Goal: Check status: Check status

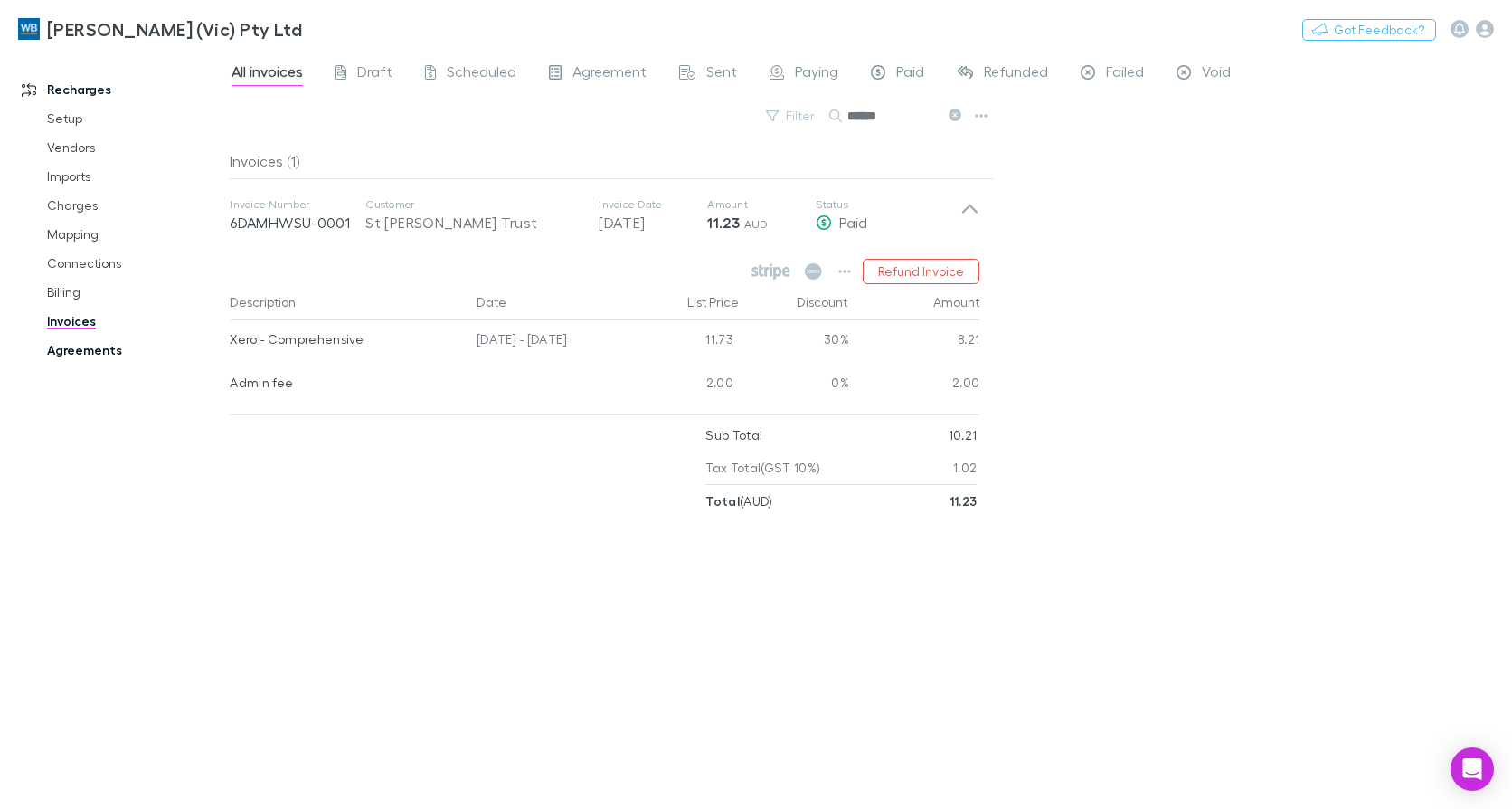
click at [73, 350] on link "Agreements" at bounding box center [134, 350] width 210 height 29
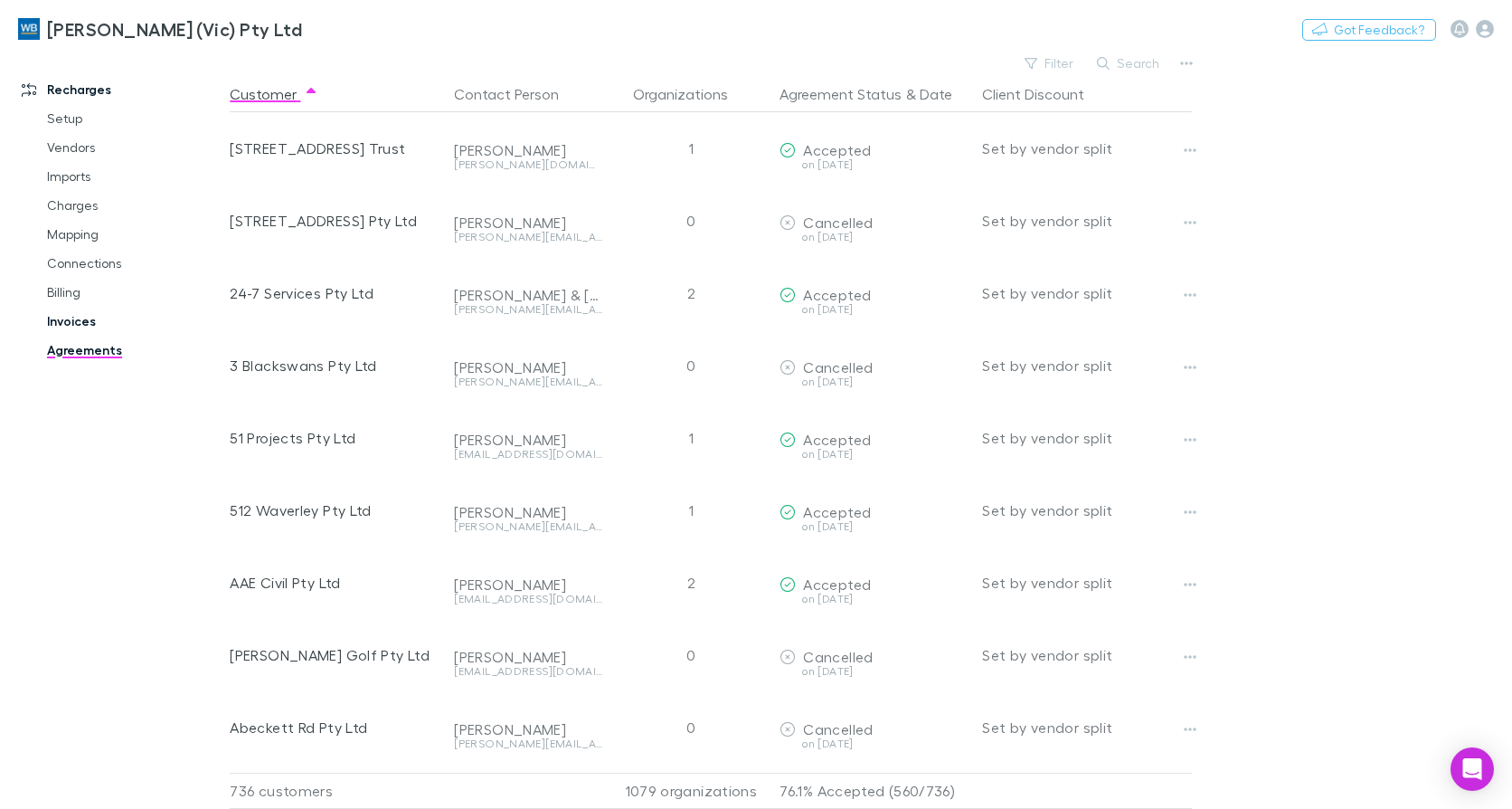
click at [65, 325] on link "Invoices" at bounding box center [134, 320] width 210 height 29
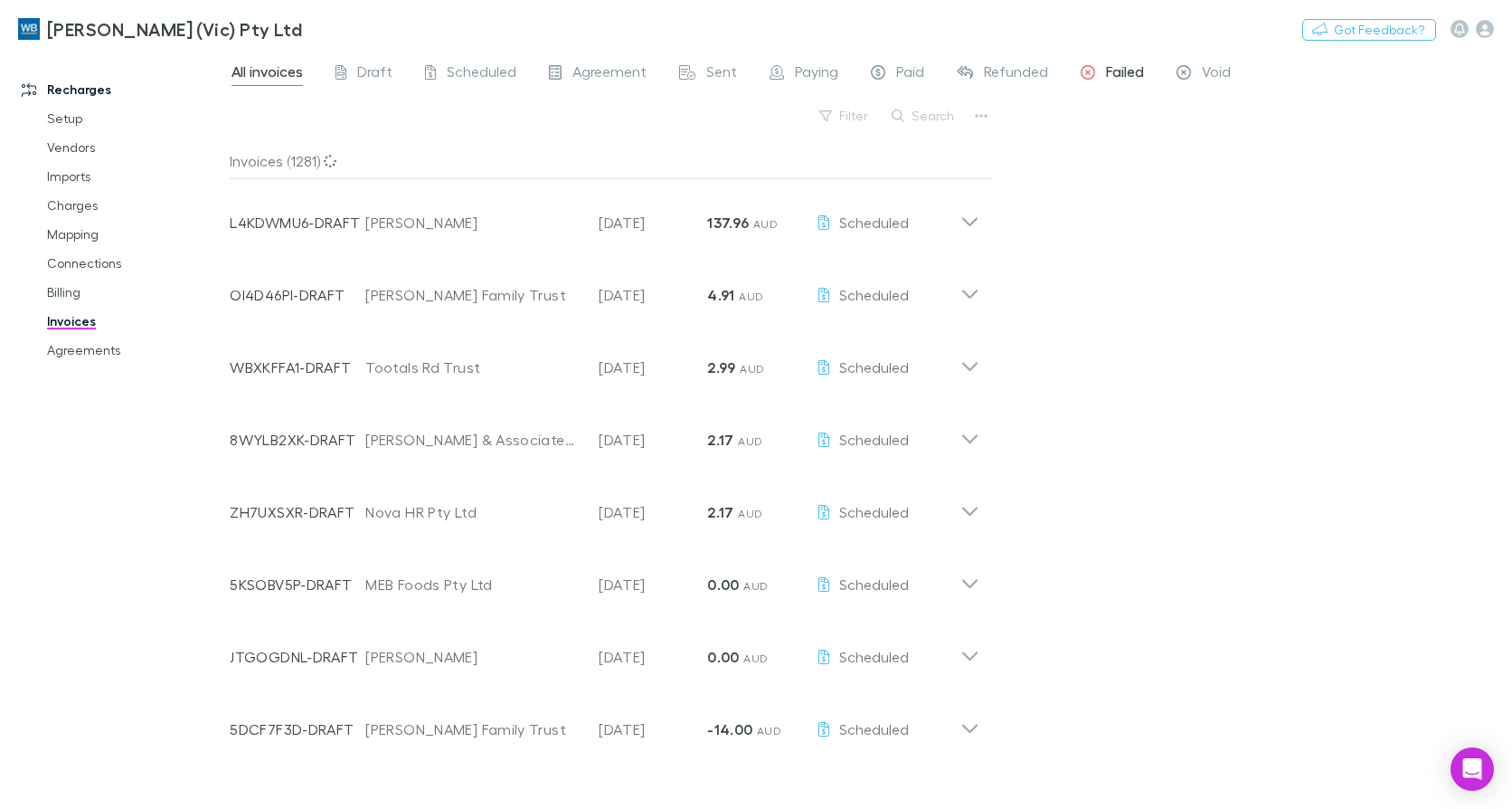
click at [1118, 65] on span "Failed" at bounding box center [1124, 74] width 38 height 23
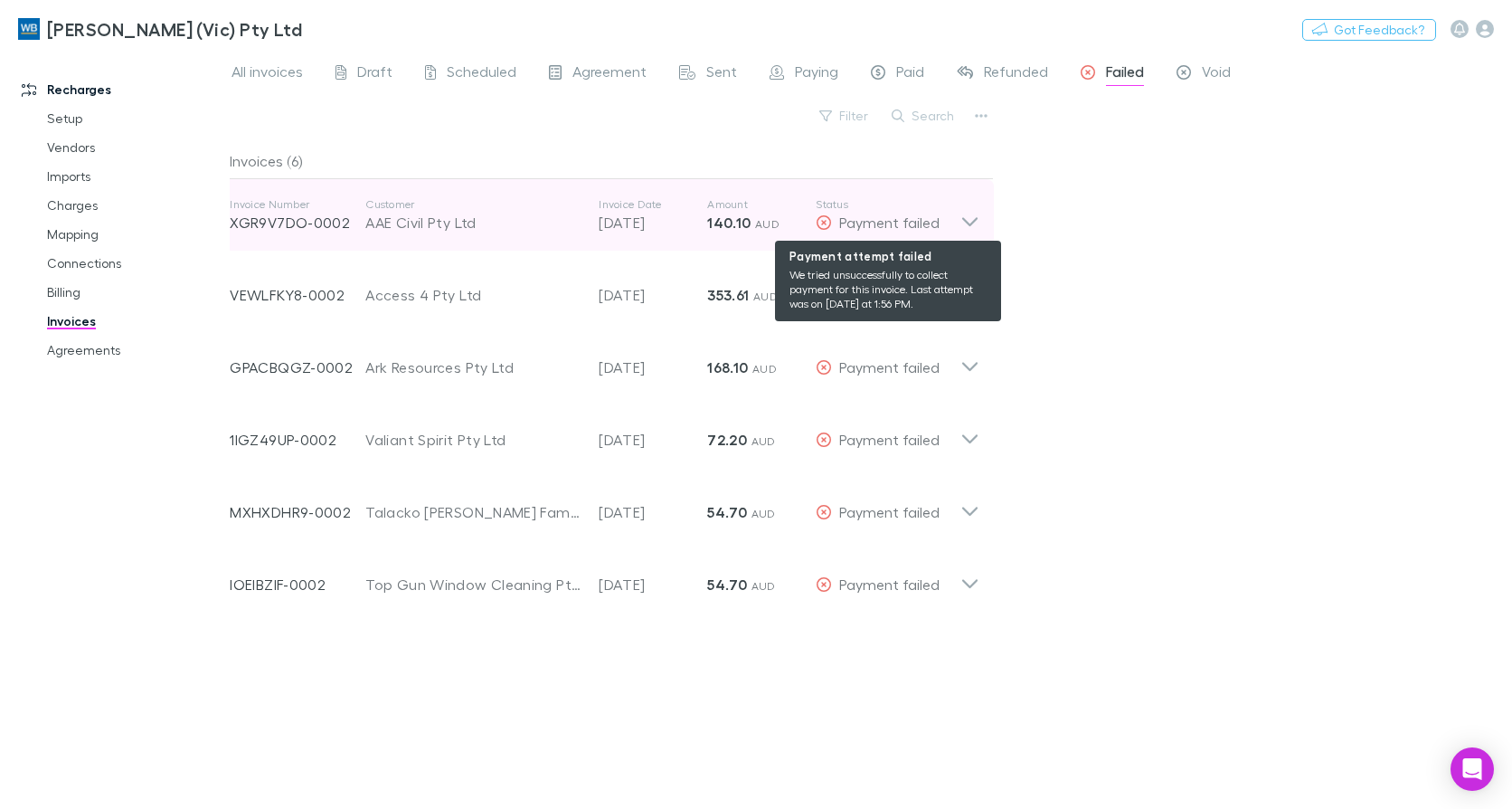
click at [960, 220] on div "Payment failed" at bounding box center [888, 223] width 145 height 22
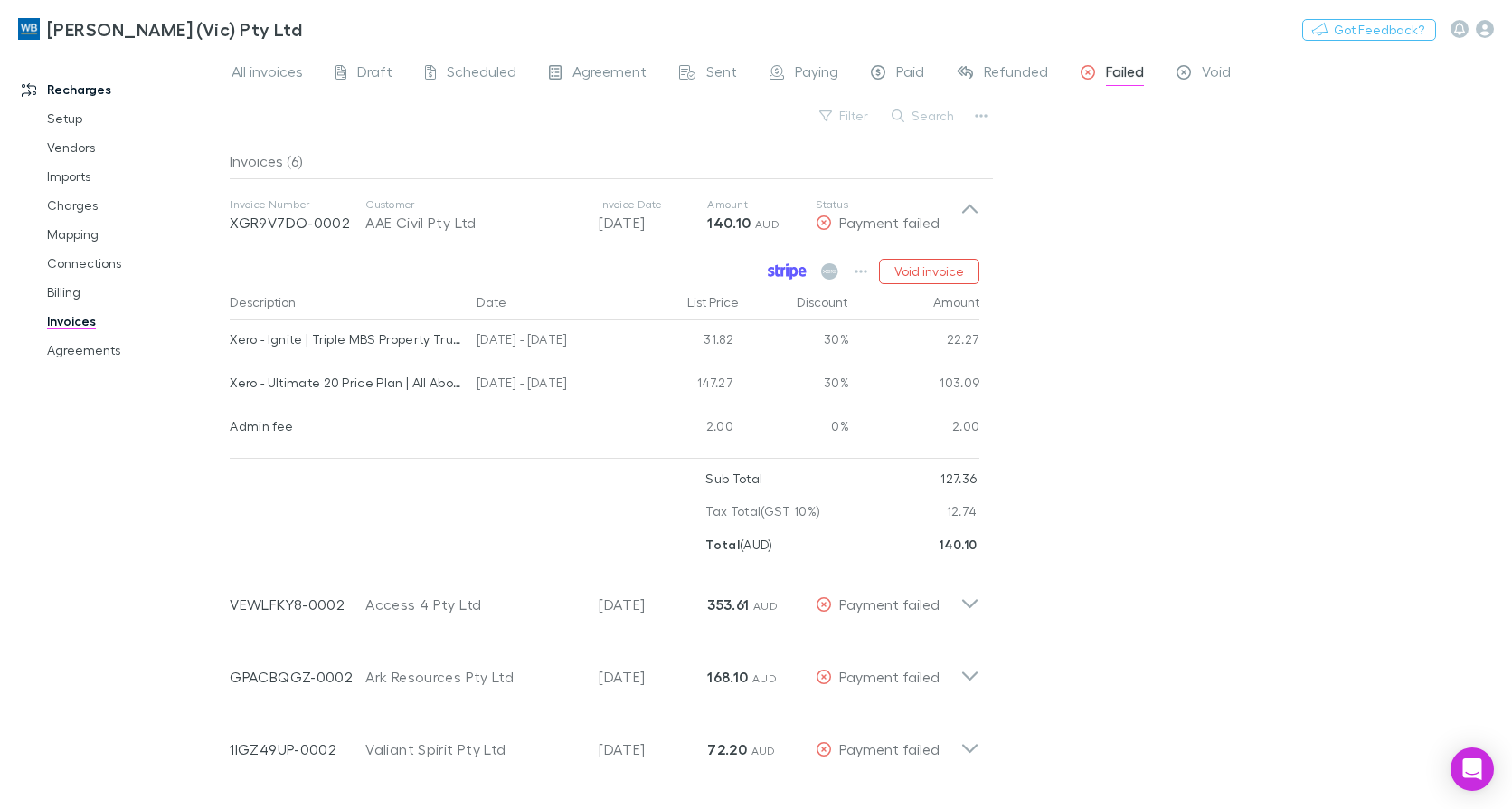
click at [795, 275] on icon at bounding box center [794, 273] width 8 height 13
